Goal: Information Seeking & Learning: Learn about a topic

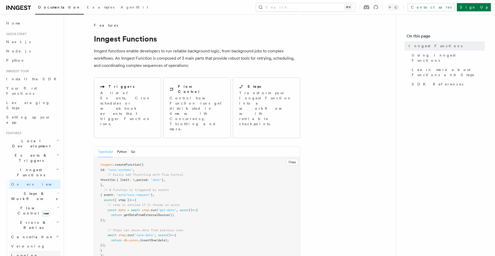
click at [26, 251] on link "Logging" at bounding box center [35, 255] width 52 height 9
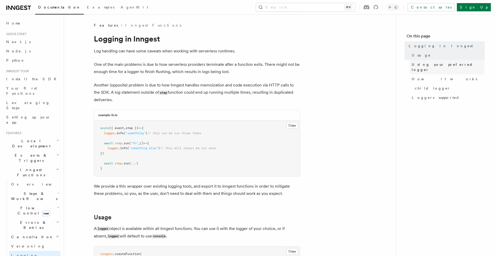
click at [421, 66] on span "Using your preferred logger" at bounding box center [448, 67] width 73 height 10
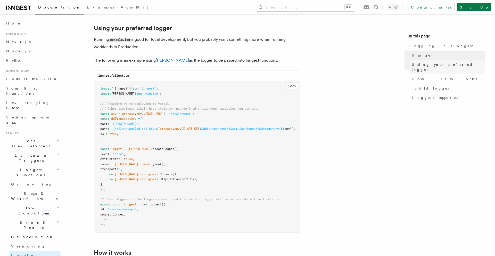
scroll to position [396, 0]
click at [420, 76] on span "How it works" at bounding box center [445, 78] width 66 height 5
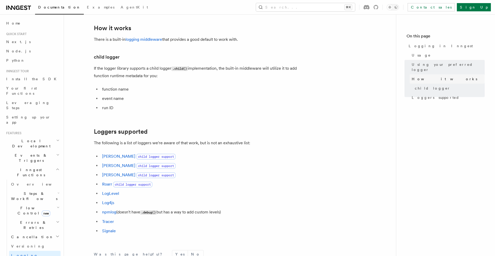
scroll to position [620, 0]
click at [419, 86] on span "child logger" at bounding box center [433, 88] width 36 height 5
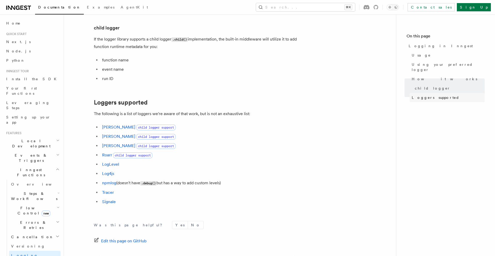
click at [419, 95] on span "Loggers supported" at bounding box center [436, 97] width 48 height 5
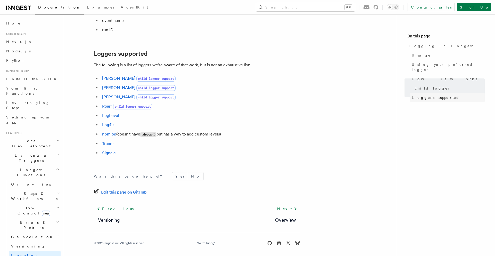
scroll to position [701, 0]
